Goal: Check status

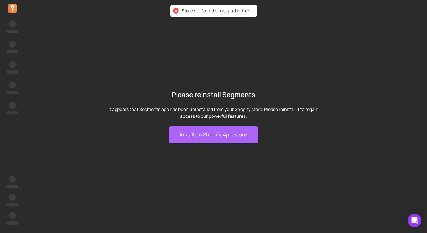
click at [160, 90] on h1 "Please reinstall Segments" at bounding box center [213, 94] width 217 height 9
click at [73, 47] on div "Please reinstall Segments It appears that Segments app has been uninstalled fro…" at bounding box center [213, 116] width 427 height 233
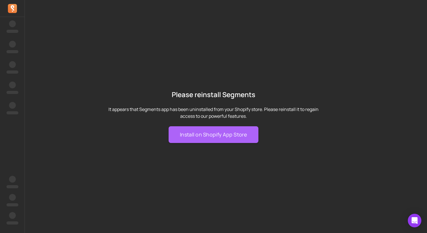
click at [10, 9] on icon at bounding box center [12, 8] width 9 height 9
